Goal: Task Accomplishment & Management: Manage account settings

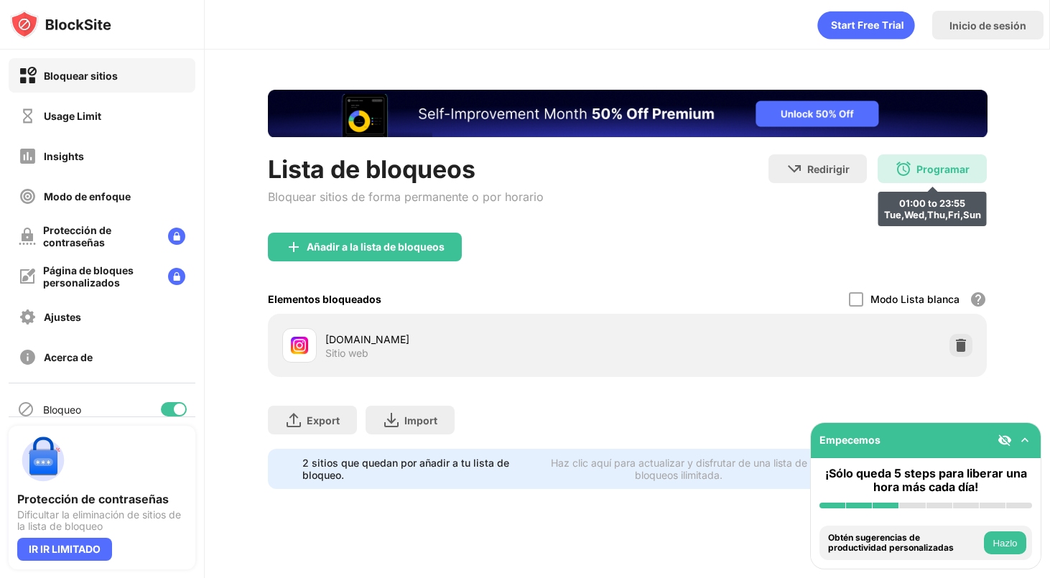
click at [899, 177] on img at bounding box center [903, 168] width 17 height 17
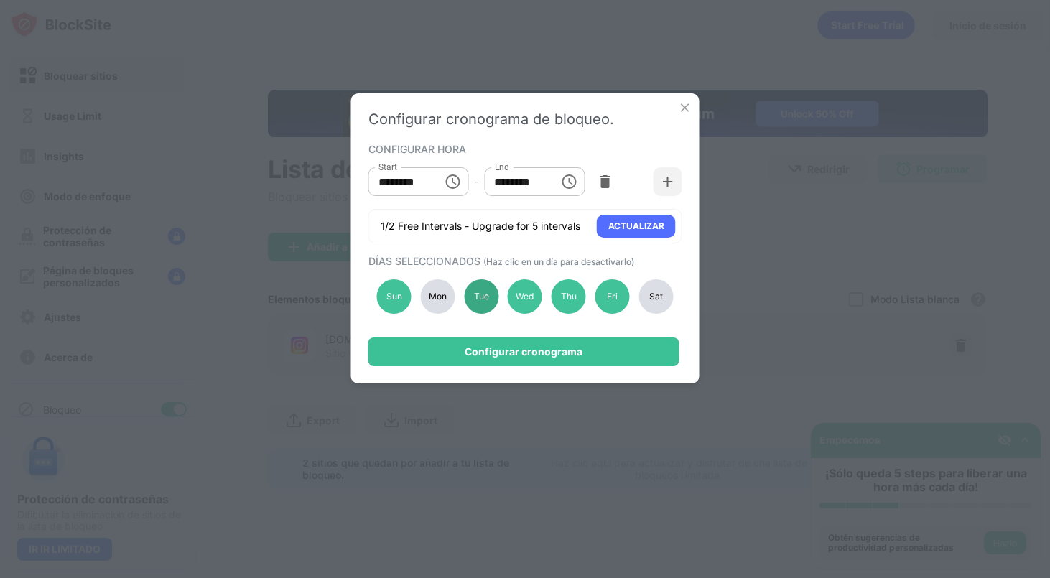
click at [480, 295] on div "Tue" at bounding box center [481, 296] width 34 height 34
click at [445, 297] on div "Mon" at bounding box center [437, 296] width 34 height 34
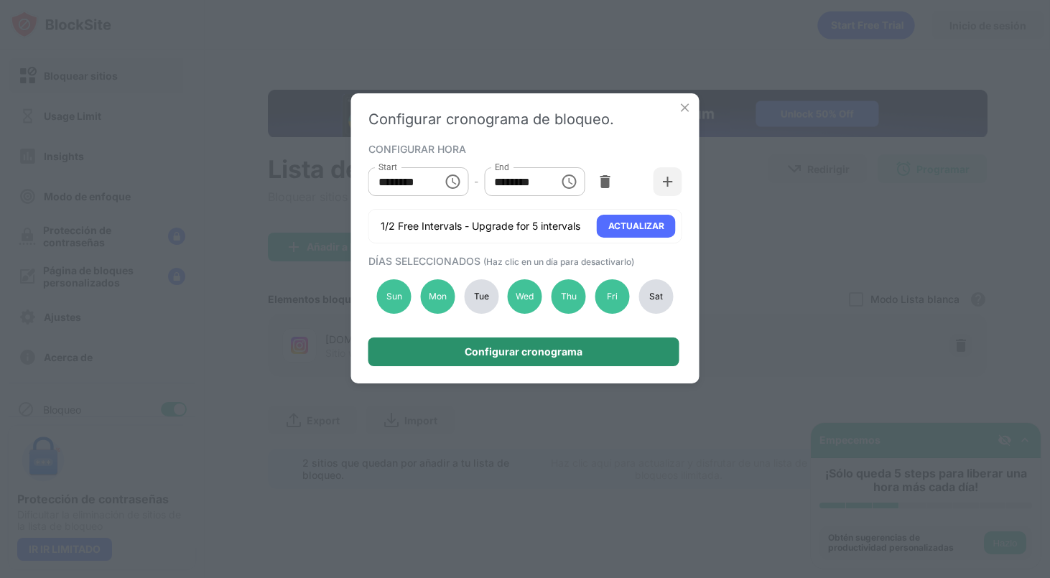
click at [470, 345] on div "Configurar cronograma" at bounding box center [524, 352] width 311 height 29
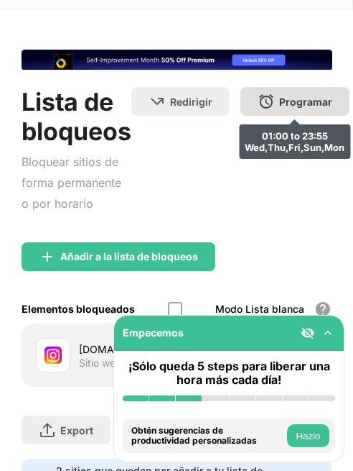
scroll to position [39, 0]
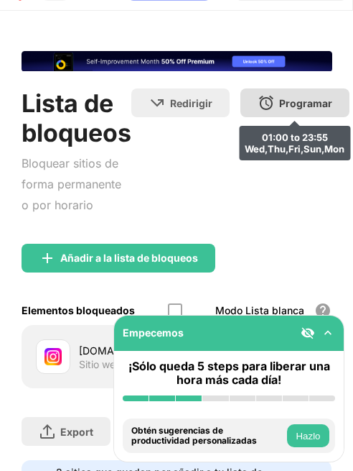
click at [254, 102] on div "Programar 01:00 to 23:55 Wed,Thu,Fri,Sun,Mon" at bounding box center [295, 102] width 109 height 29
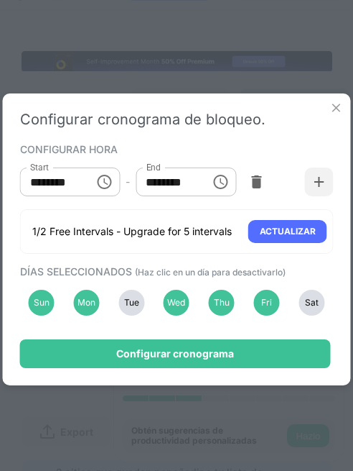
click at [142, 318] on div "Sun Mon Tue Wed Thu Fri Sat" at bounding box center [177, 302] width 314 height 50
click at [139, 311] on div "Tue" at bounding box center [132, 303] width 26 height 26
click at [127, 290] on div "Tue" at bounding box center [132, 303] width 26 height 26
click at [132, 309] on div "Tue" at bounding box center [132, 303] width 26 height 26
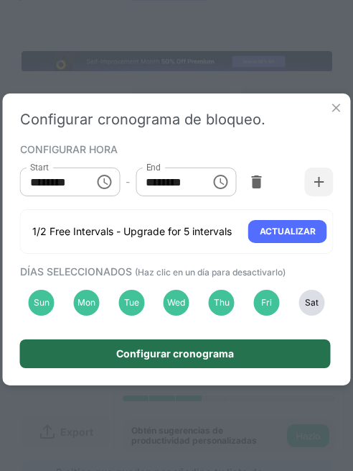
click at [125, 356] on div "Configurar cronograma" at bounding box center [175, 353] width 118 height 11
